Goal: Task Accomplishment & Management: Complete application form

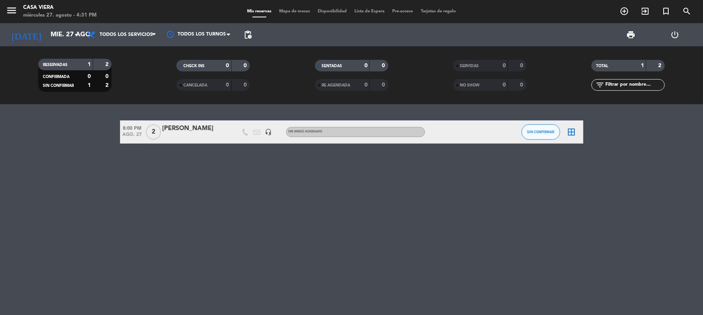
click at [233, 215] on div "8:00 PM [DATE] 2 [PERSON_NAME] headset_mic Sin menú asignado SIN CONFIRMAR bord…" at bounding box center [351, 209] width 703 height 211
click at [625, 7] on icon "add_circle_outline" at bounding box center [624, 11] width 9 height 9
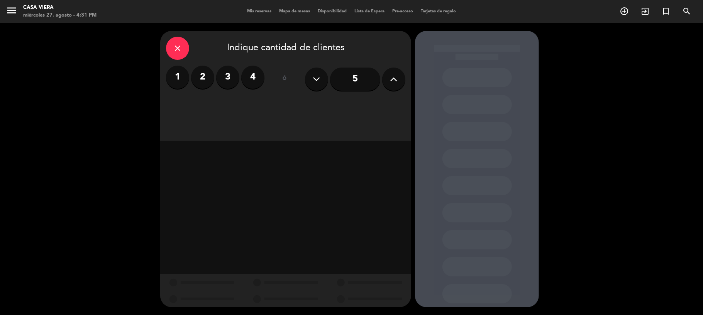
click at [204, 79] on label "2" at bounding box center [202, 77] width 23 height 23
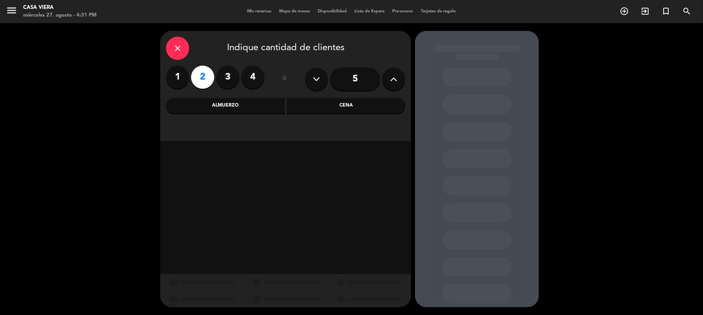
click at [341, 102] on div "Cena" at bounding box center [346, 105] width 119 height 15
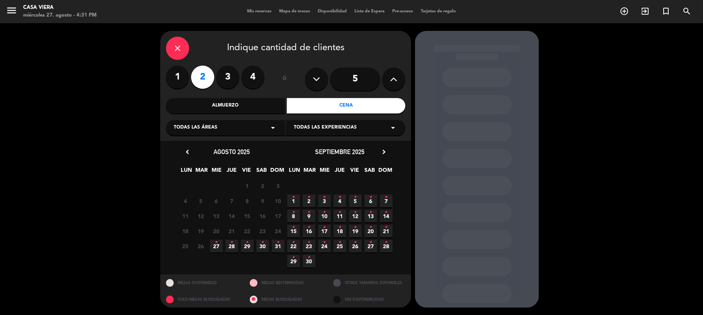
click at [214, 249] on span "27 •" at bounding box center [216, 246] width 13 height 13
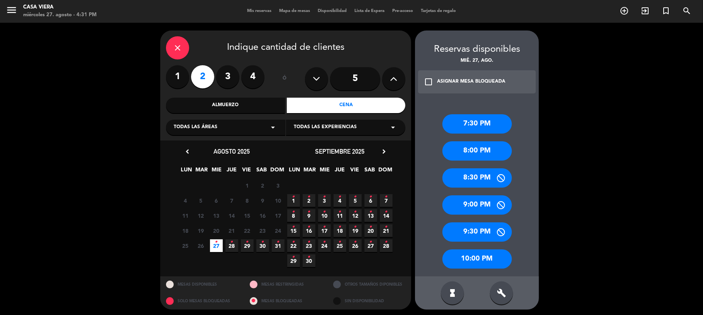
click at [482, 156] on div "8:00 PM" at bounding box center [478, 150] width 70 height 19
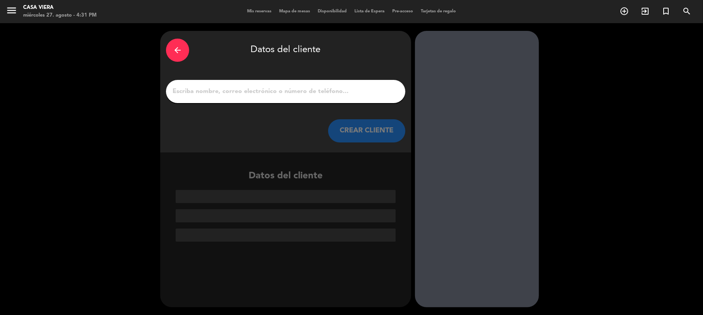
scroll to position [0, 0]
click at [294, 98] on div at bounding box center [285, 91] width 239 height 23
click at [299, 93] on input "1" at bounding box center [286, 91] width 228 height 11
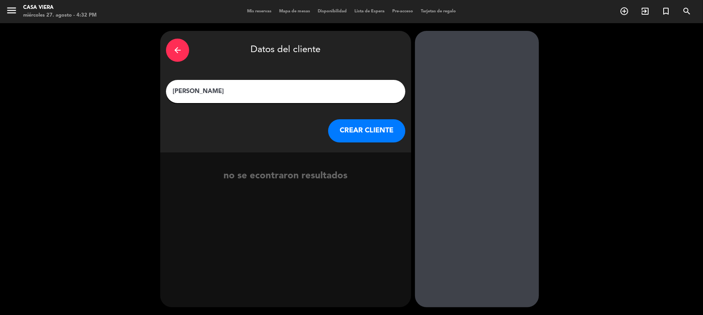
type input "[PERSON_NAME]"
click at [359, 135] on button "CREAR CLIENTE" at bounding box center [366, 130] width 77 height 23
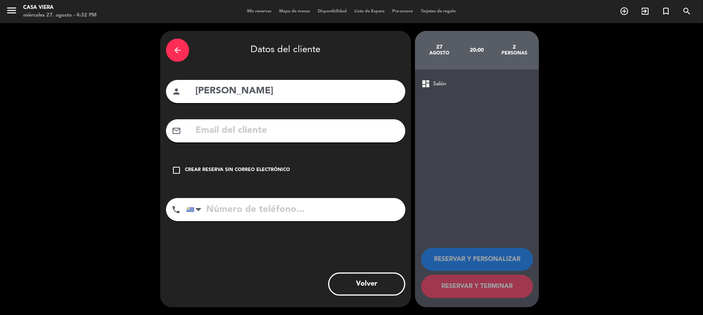
click at [178, 173] on icon "check_box_outline_blank" at bounding box center [176, 170] width 9 height 9
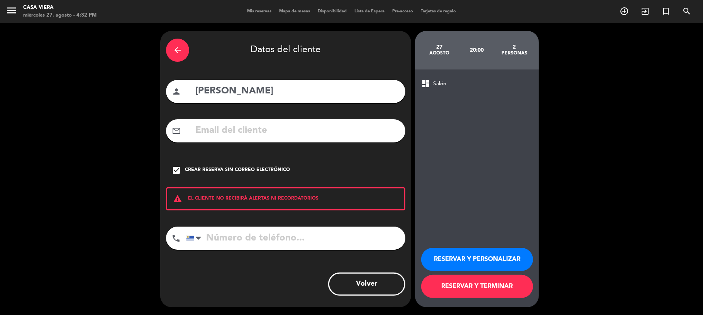
click at [231, 243] on input "tel" at bounding box center [295, 238] width 219 height 23
click at [194, 239] on div at bounding box center [191, 238] width 8 height 5
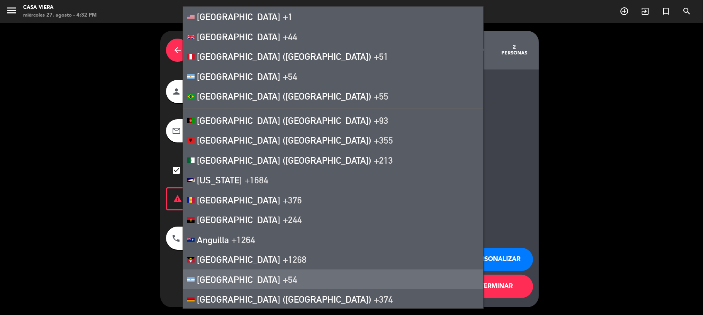
click at [213, 278] on span "[GEOGRAPHIC_DATA]" at bounding box center [238, 279] width 83 height 11
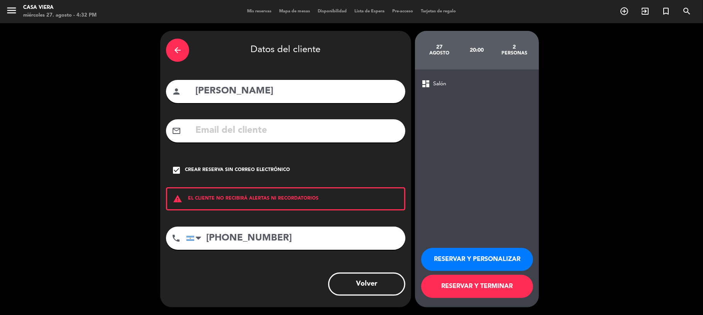
type input "[PHONE_NUMBER]"
click at [480, 287] on button "RESERVAR Y TERMINAR" at bounding box center [477, 286] width 112 height 23
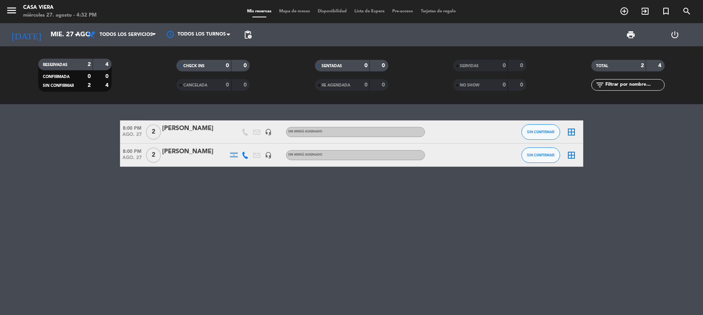
click at [236, 155] on div at bounding box center [234, 155] width 8 height 5
click at [230, 184] on div "8:00 PM [DATE] 2 [PERSON_NAME] headset_mic Sin menú asignado SIN CONFIRMAR bord…" at bounding box center [351, 209] width 703 height 211
